Goal: Navigation & Orientation: Find specific page/section

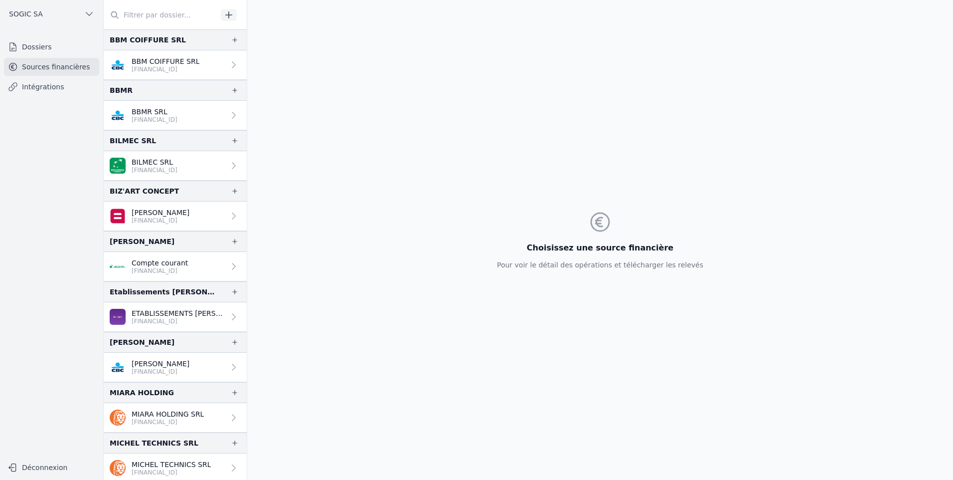
click at [39, 68] on link "Sources financières" at bounding box center [51, 67] width 95 height 18
click at [37, 88] on link "Intégrations" at bounding box center [51, 87] width 95 height 18
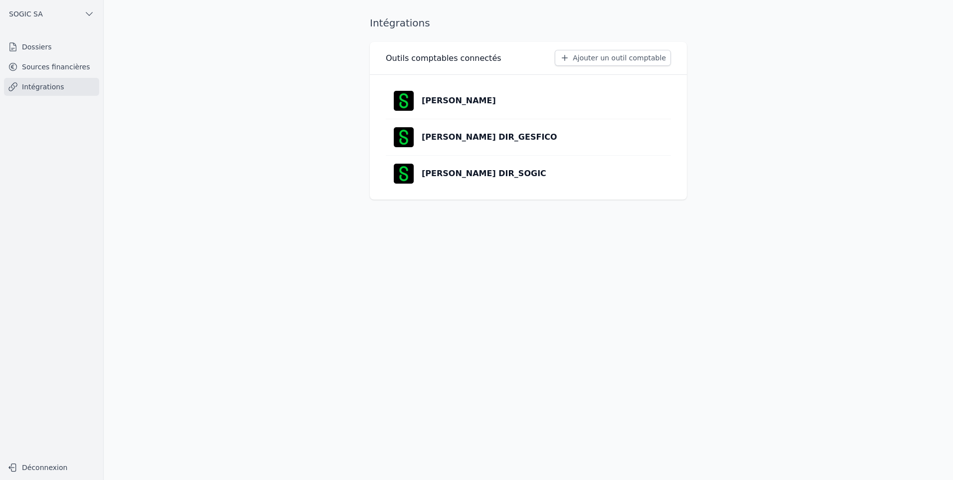
click at [23, 44] on link "Dossiers" at bounding box center [51, 47] width 95 height 18
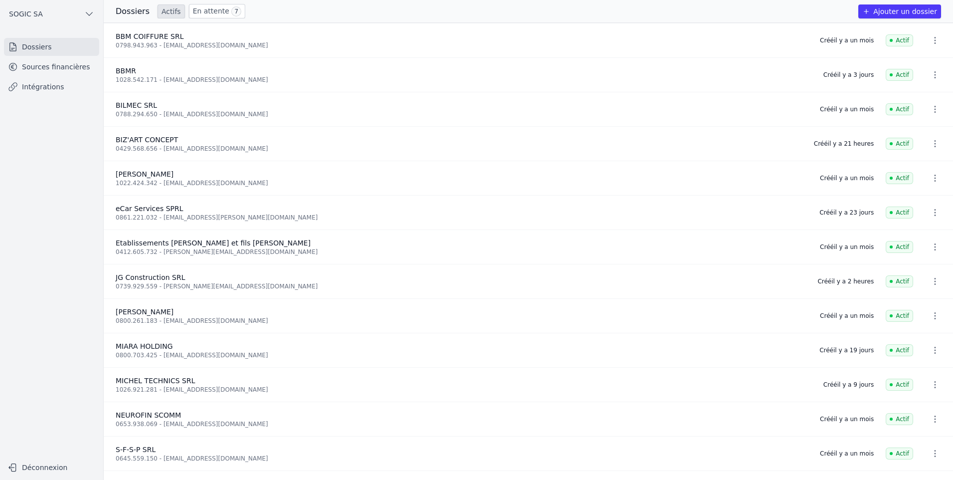
click at [199, 9] on link "En attente 7" at bounding box center [217, 11] width 56 height 14
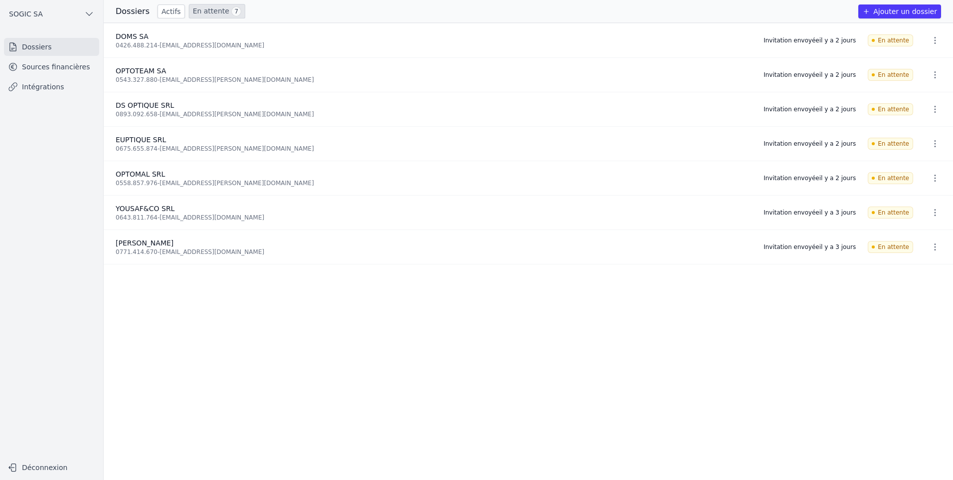
click at [49, 69] on link "Sources financières" at bounding box center [51, 67] width 95 height 18
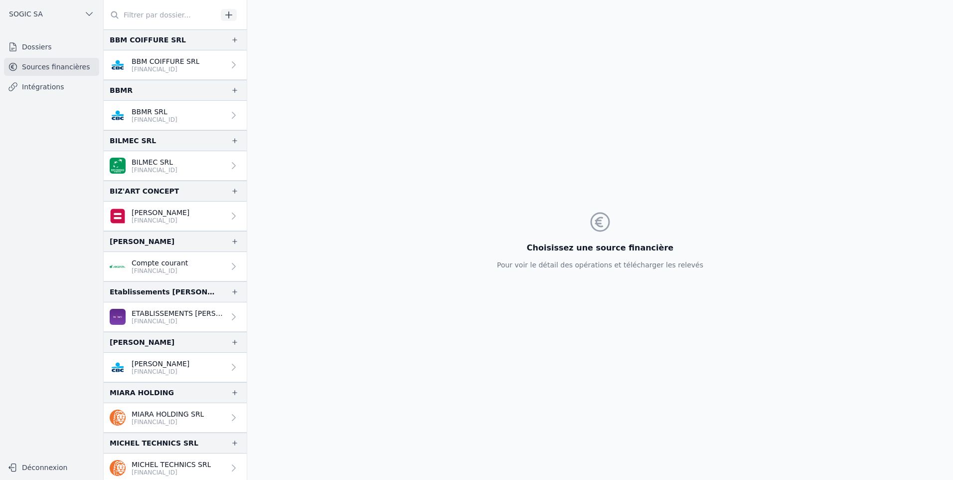
click at [46, 49] on link "Dossiers" at bounding box center [51, 47] width 95 height 18
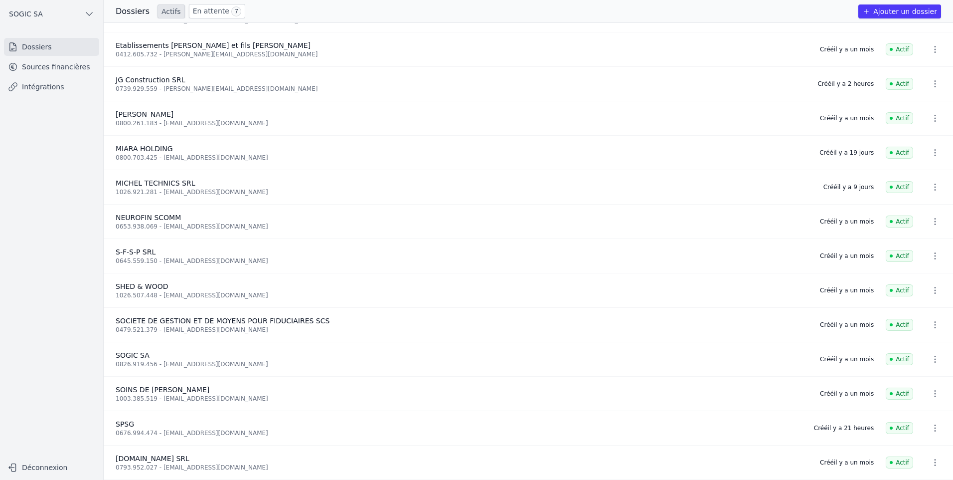
scroll to position [101, 0]
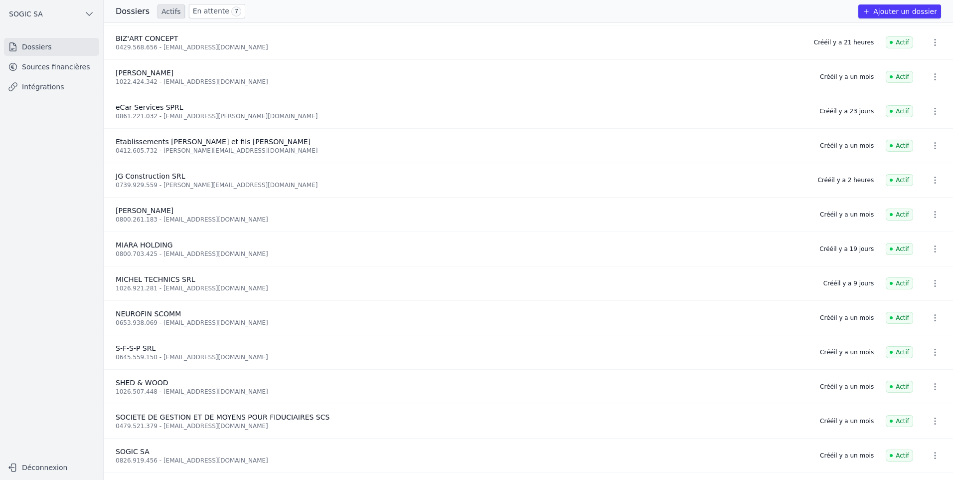
click at [46, 88] on link "Intégrations" at bounding box center [51, 87] width 95 height 18
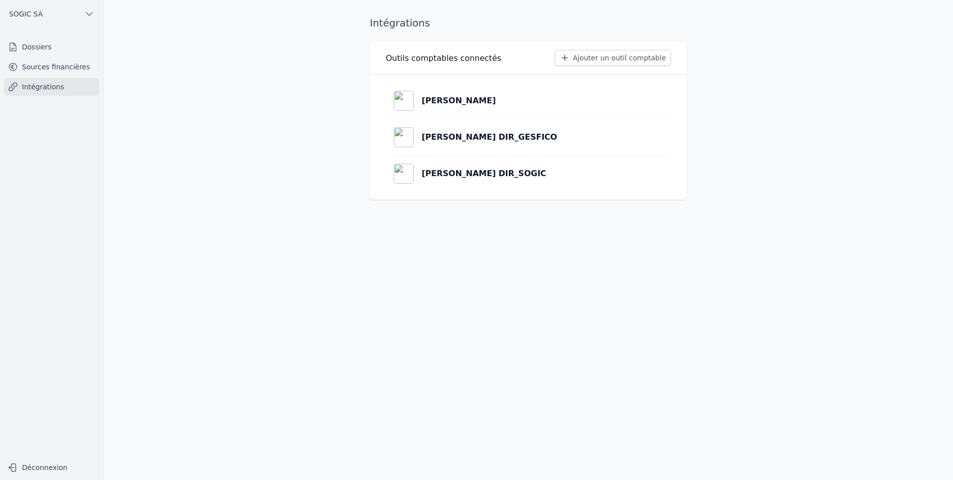
click at [55, 67] on link "Sources financières" at bounding box center [51, 67] width 95 height 18
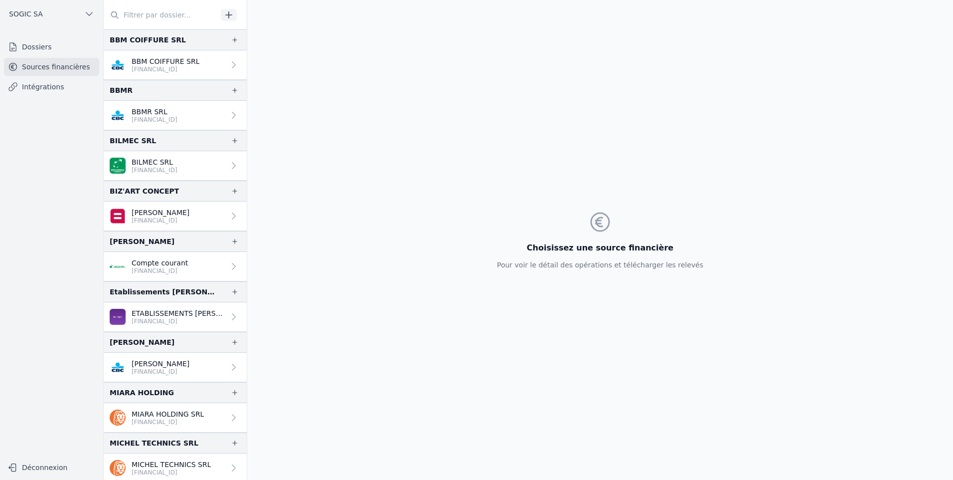
click at [32, 50] on link "Dossiers" at bounding box center [51, 47] width 95 height 18
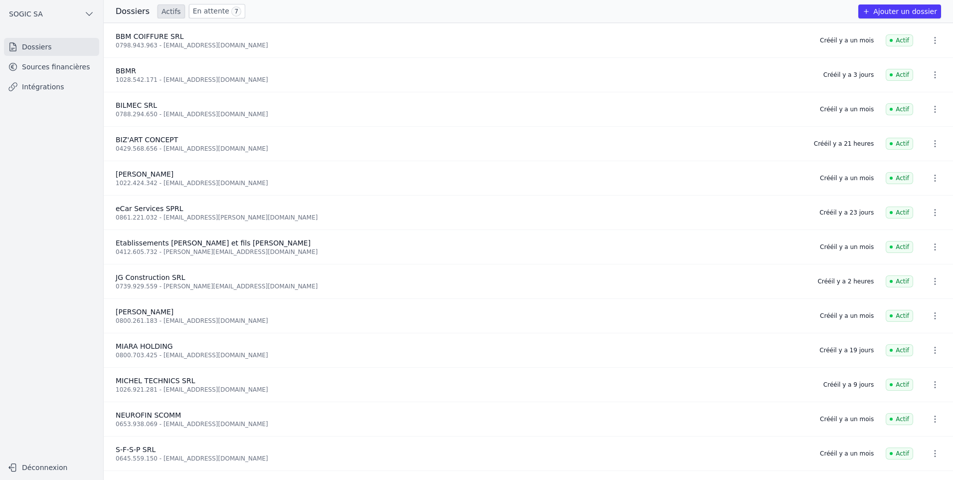
click at [203, 8] on link "En attente 7" at bounding box center [217, 11] width 56 height 14
